Goal: Information Seeking & Learning: Learn about a topic

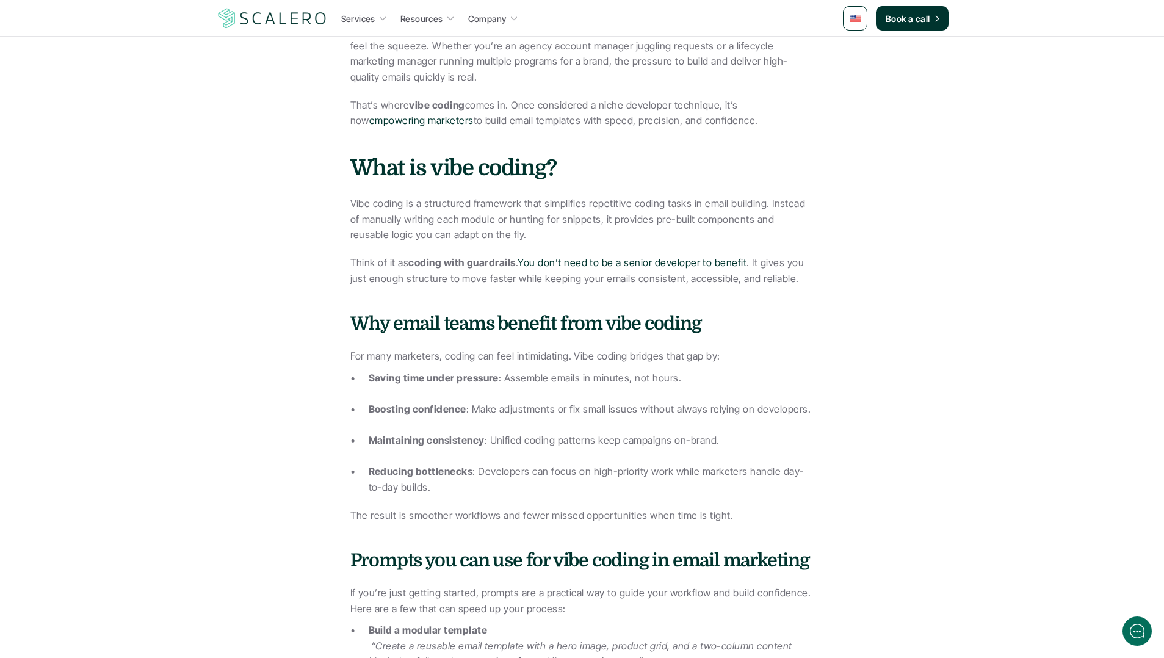
scroll to position [485, 0]
click at [571, 383] on p "Saving time under pressure : Assemble emails in minutes, not hours." at bounding box center [592, 385] width 446 height 31
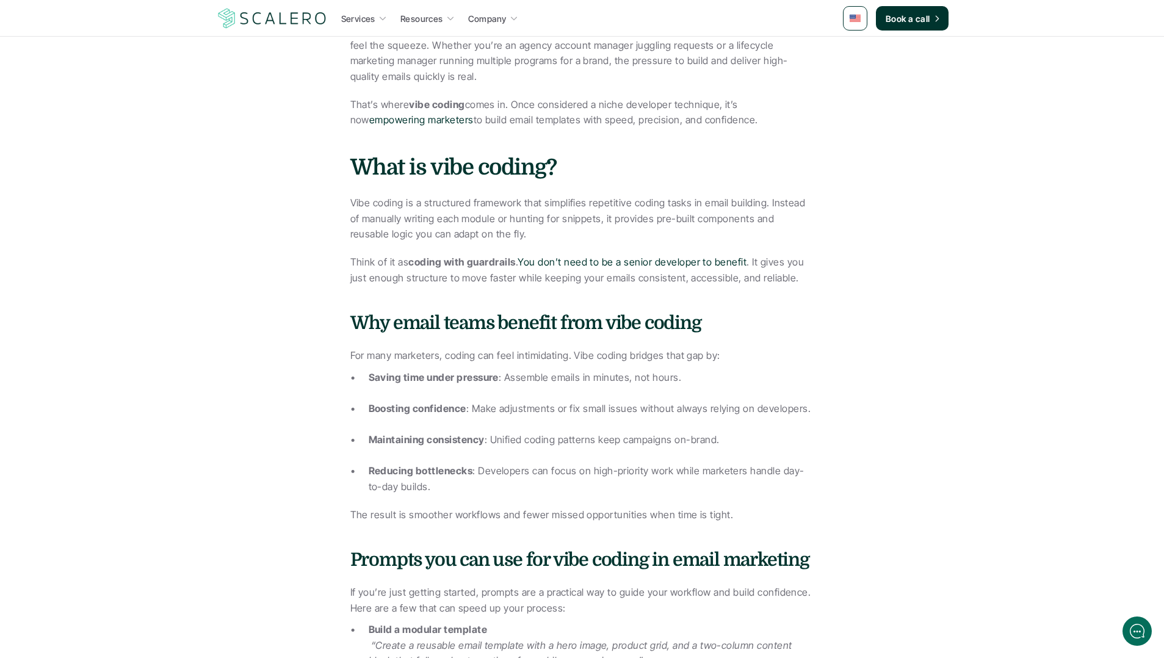
click at [542, 405] on p "Boosting confidence : Make adjustments or fix small issues without always relyi…" at bounding box center [592, 416] width 446 height 31
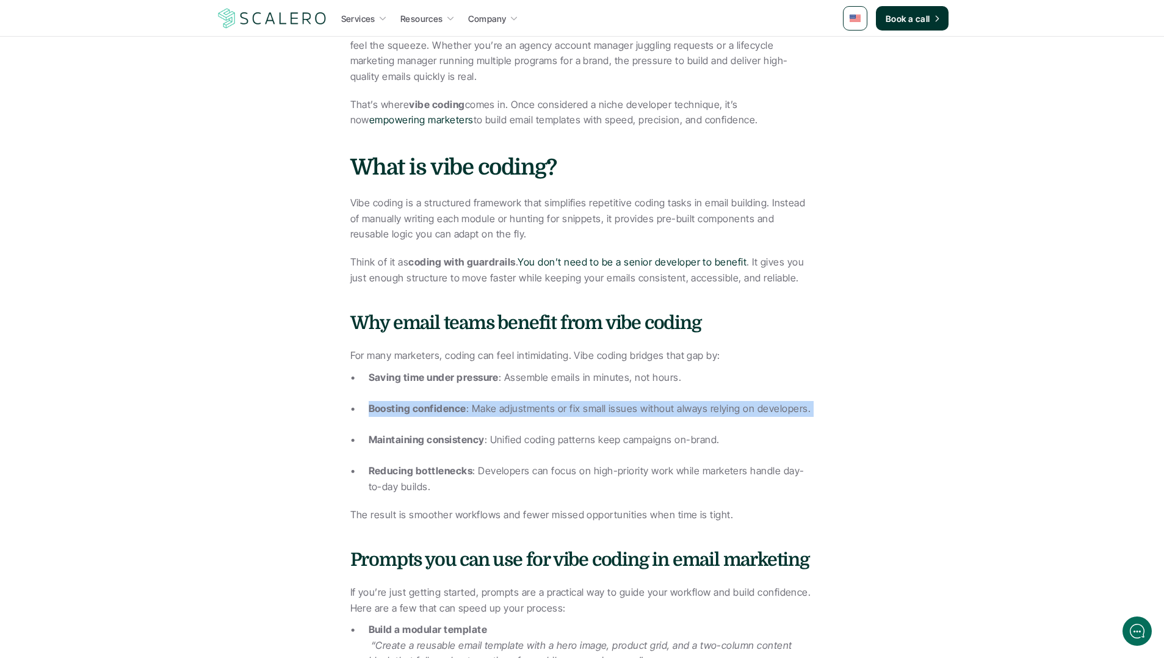
click at [542, 405] on p "Boosting confidence : Make adjustments or fix small issues without always relyi…" at bounding box center [592, 416] width 446 height 31
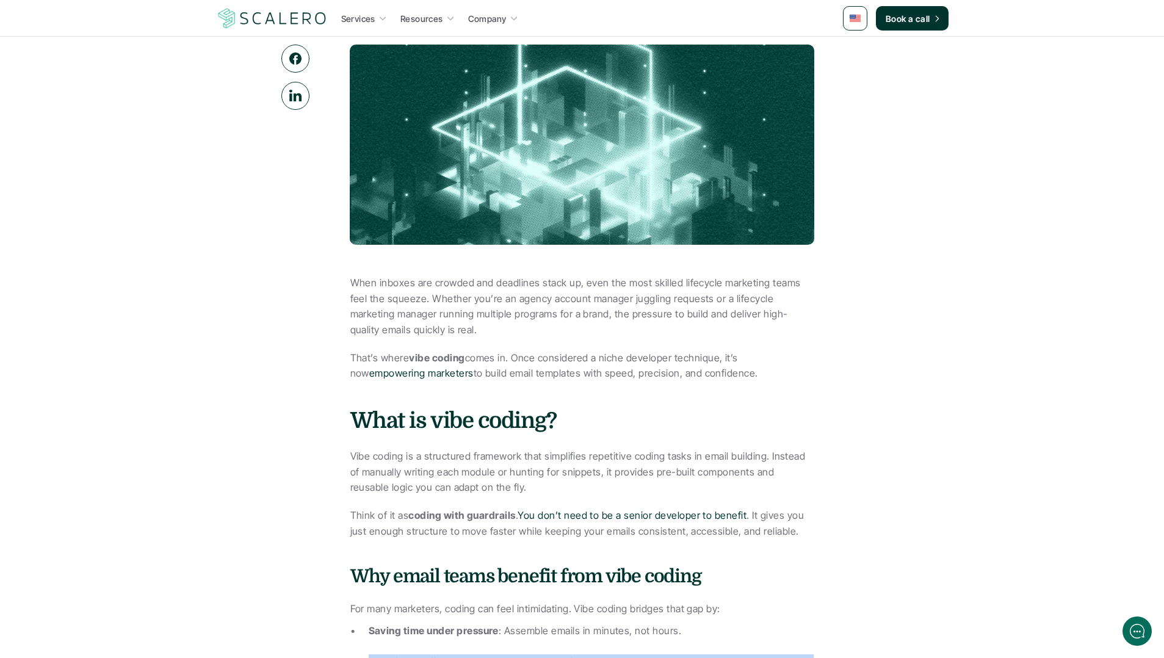
scroll to position [225, 0]
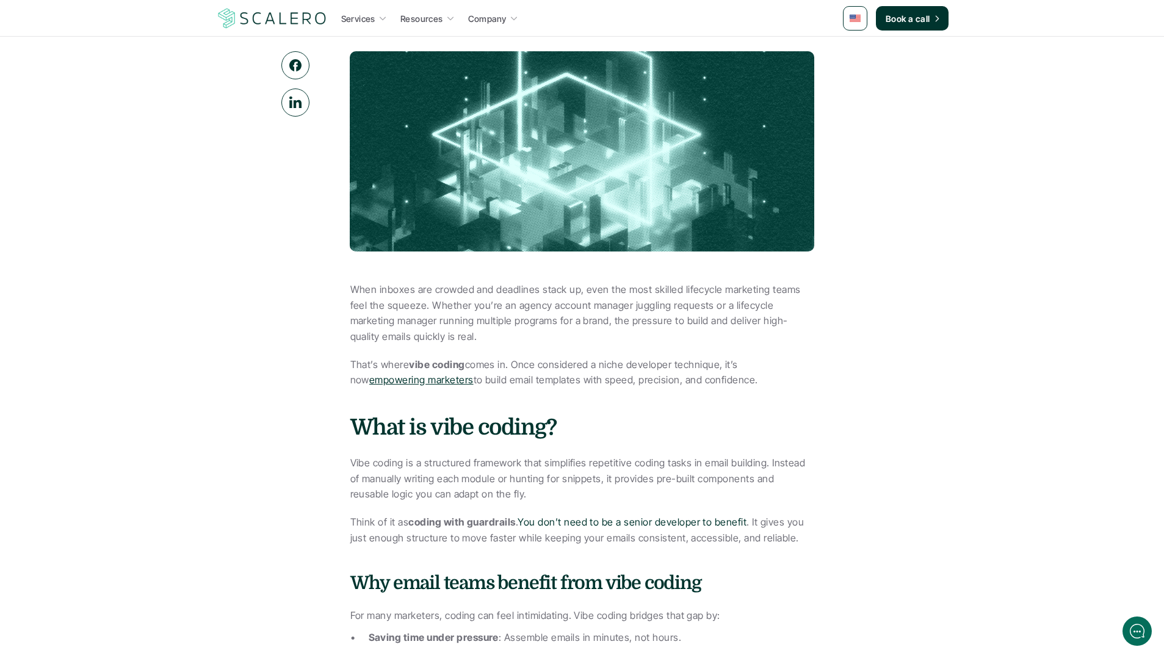
click at [419, 380] on link "empowering marketers" at bounding box center [421, 380] width 104 height 12
